Goal: Obtain resource: Obtain resource

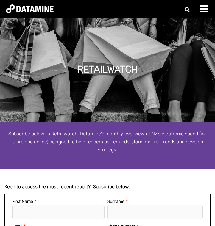
drag, startPoint x: 144, startPoint y: 164, endPoint x: 154, endPoint y: 24, distance: 140.0
click at [202, 13] on div at bounding box center [206, 11] width 12 height 12
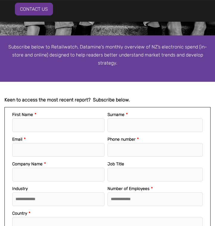
scroll to position [89, 0]
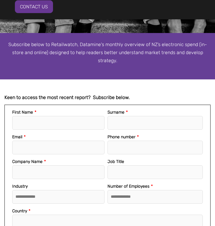
click at [119, 96] on strong "Keen to access the most recent report? Subscribe below." at bounding box center [66, 98] width 125 height 6
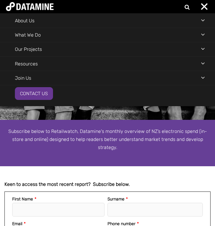
scroll to position [0, 0]
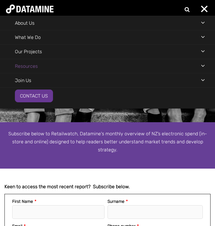
click at [26, 65] on link "Resources" at bounding box center [26, 66] width 53 height 14
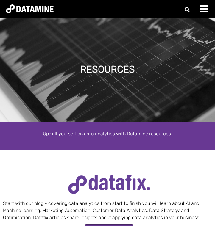
scroll to position [149, 0]
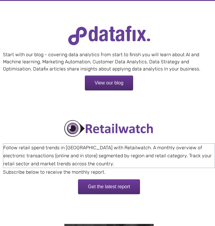
click at [108, 184] on link "Get the latest report" at bounding box center [109, 187] width 62 height 15
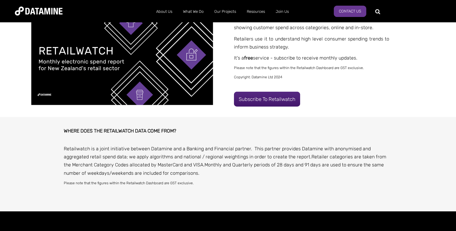
scroll to position [149, 0]
